Goal: Check status: Check status

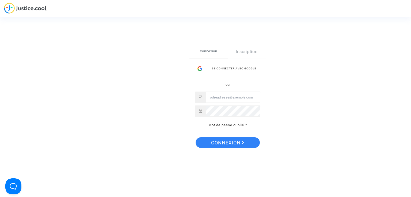
click at [225, 95] on input "Email" at bounding box center [233, 97] width 54 height 11
type input "gregorymargain@yahoo.fr"
click at [216, 143] on span "Connexion" at bounding box center [227, 142] width 33 height 11
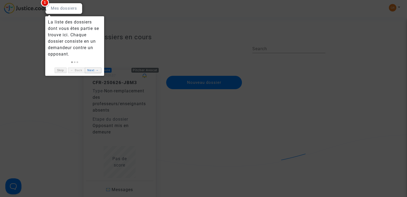
click at [95, 70] on link "Next →" at bounding box center [93, 71] width 17 height 6
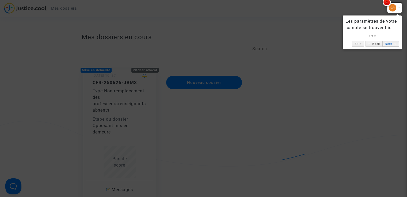
click at [388, 45] on link "Next →" at bounding box center [390, 44] width 17 height 6
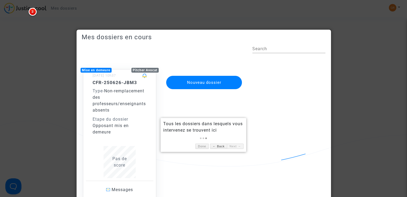
click at [278, 128] on div "Mise en demeure Pitcher Avocat [DATE] 10h37 CFR-250626-JBM3 Type - Non-remplace…" at bounding box center [204, 130] width 252 height 143
click at [206, 148] on link "Done" at bounding box center [201, 147] width 13 height 6
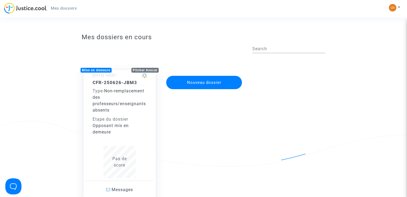
click at [110, 98] on span "Non-remplacement des professeurs/enseignants absents" at bounding box center [119, 100] width 53 height 24
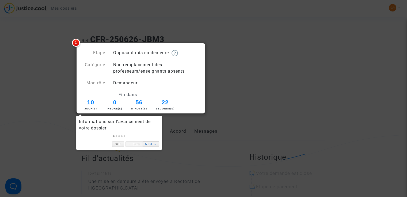
click at [151, 144] on link "Next →" at bounding box center [151, 145] width 17 height 6
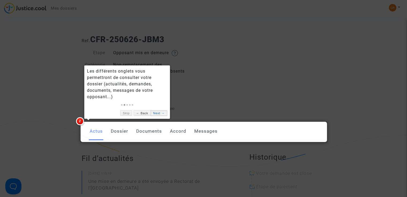
click at [163, 113] on link "Next →" at bounding box center [159, 113] width 17 height 6
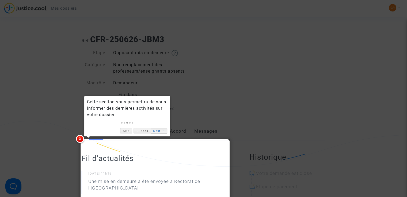
scroll to position [2, 0]
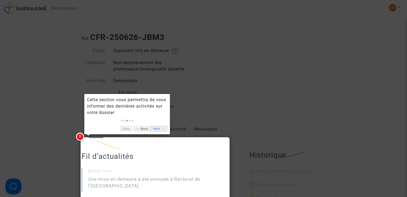
click at [159, 129] on link "Next →" at bounding box center [159, 129] width 17 height 6
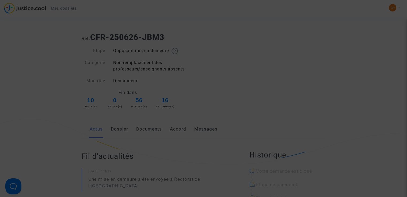
scroll to position [245, 0]
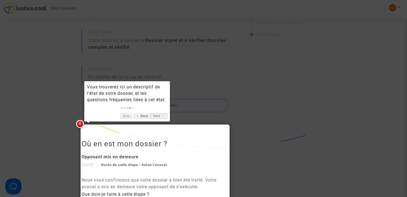
click at [157, 117] on link "Next →" at bounding box center [159, 116] width 17 height 6
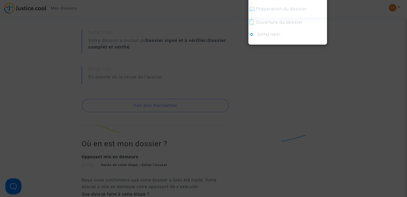
scroll to position [214, 0]
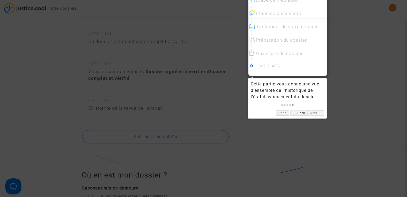
click at [359, 48] on div at bounding box center [203, 98] width 407 height 197
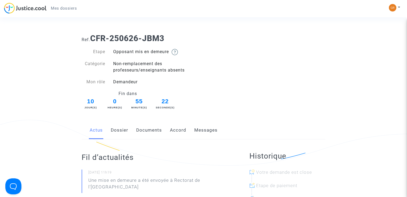
scroll to position [0, 0]
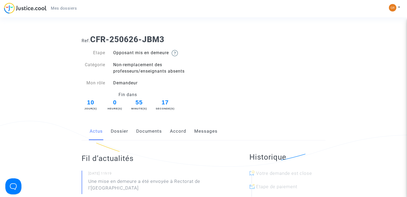
click at [123, 133] on link "Dossier" at bounding box center [119, 132] width 17 height 18
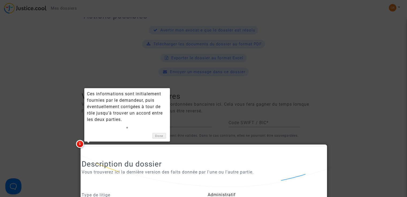
scroll to position [228, 0]
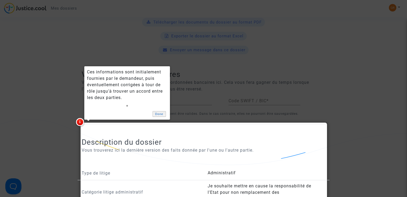
click at [157, 116] on link "Done" at bounding box center [158, 114] width 13 height 6
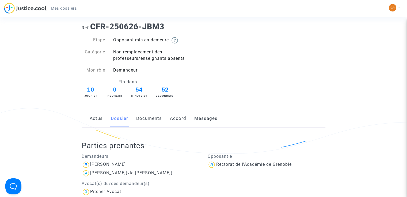
scroll to position [11, 0]
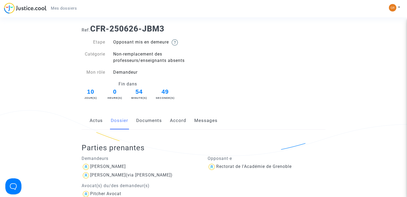
click at [92, 123] on link "Actus" at bounding box center [96, 121] width 13 height 18
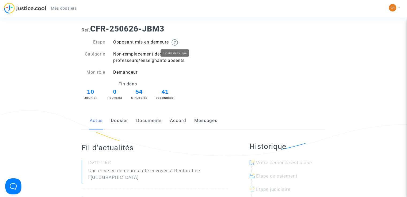
click at [175, 43] on img at bounding box center [174, 42] width 6 height 6
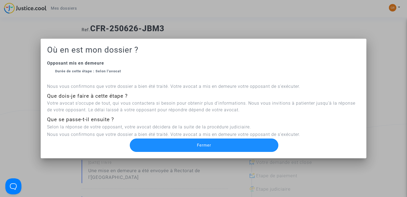
click at [199, 147] on span "Fermer" at bounding box center [204, 145] width 14 height 5
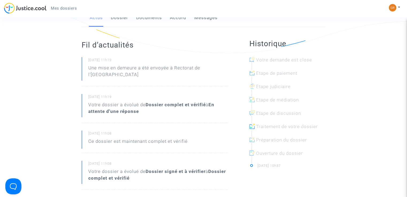
scroll to position [114, 0]
drag, startPoint x: 406, startPoint y: 57, endPoint x: 407, endPoint y: 70, distance: 12.9
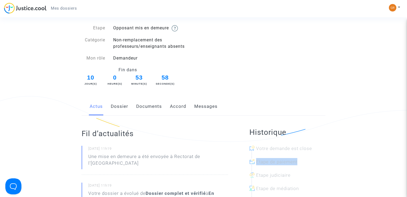
scroll to position [0, 0]
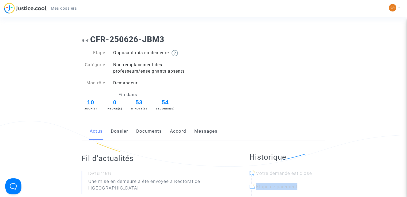
click at [142, 130] on link "Documents" at bounding box center [149, 132] width 26 height 18
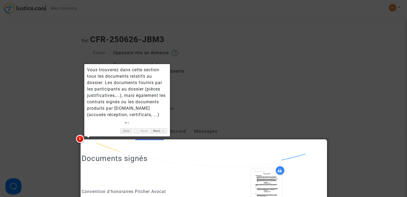
click at [158, 134] on div "Vous trouverez dans cette section tous les documents relatifs au dossier. Les d…" at bounding box center [127, 100] width 86 height 72
click at [158, 132] on link "Next →" at bounding box center [159, 131] width 17 height 6
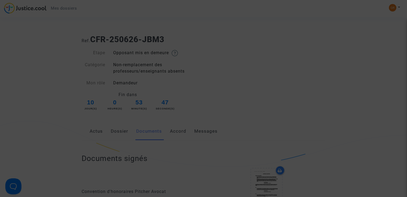
scroll to position [384, 0]
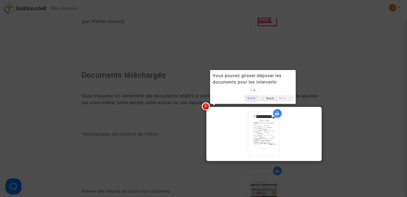
click at [249, 97] on link "Done" at bounding box center [251, 99] width 13 height 6
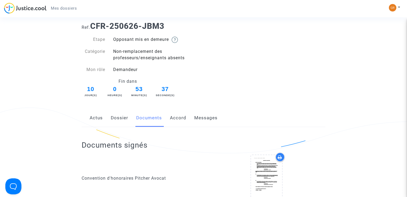
scroll to position [12, 0]
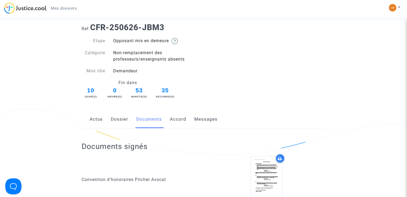
click at [175, 117] on link "Accord" at bounding box center [178, 120] width 16 height 18
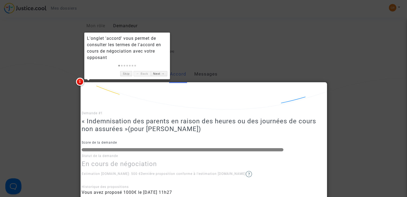
scroll to position [51, 0]
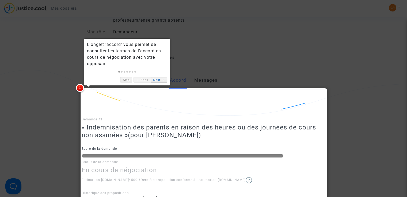
click at [160, 78] on link "Next →" at bounding box center [159, 80] width 17 height 6
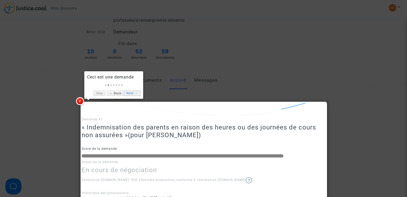
click at [133, 94] on link "Next →" at bounding box center [132, 94] width 17 height 6
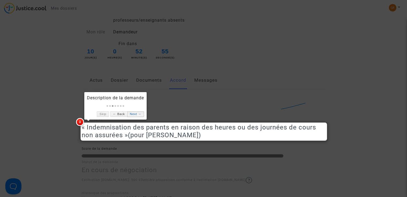
click at [139, 113] on link "Next →" at bounding box center [135, 114] width 17 height 6
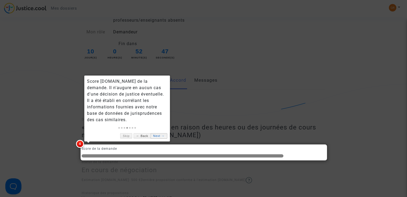
click at [159, 134] on link "Next →" at bounding box center [159, 136] width 17 height 6
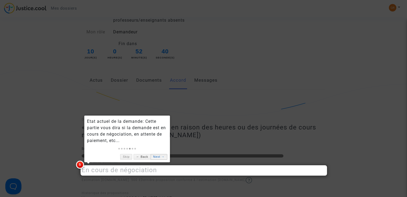
click at [155, 157] on link "Next →" at bounding box center [159, 157] width 17 height 6
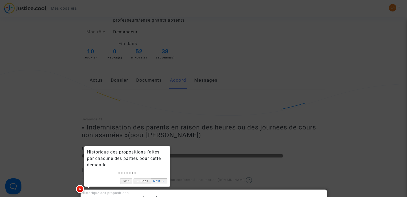
click at [159, 180] on link "Next →" at bounding box center [159, 182] width 17 height 6
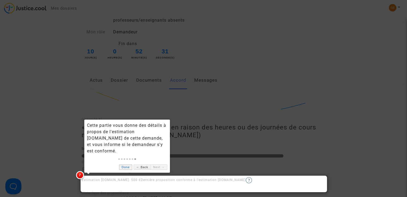
click at [126, 167] on link "Done" at bounding box center [125, 168] width 13 height 6
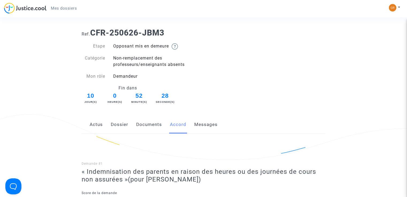
scroll to position [0, 0]
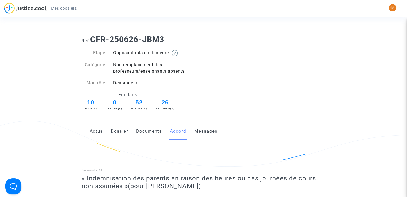
click at [90, 131] on link "Actus" at bounding box center [96, 132] width 13 height 18
